Goal: Task Accomplishment & Management: Complete application form

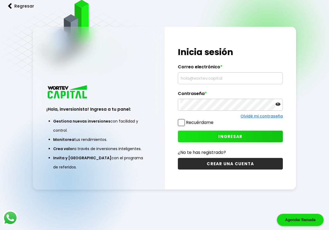
scroll to position [27, 0]
